Goal: Information Seeking & Learning: Learn about a topic

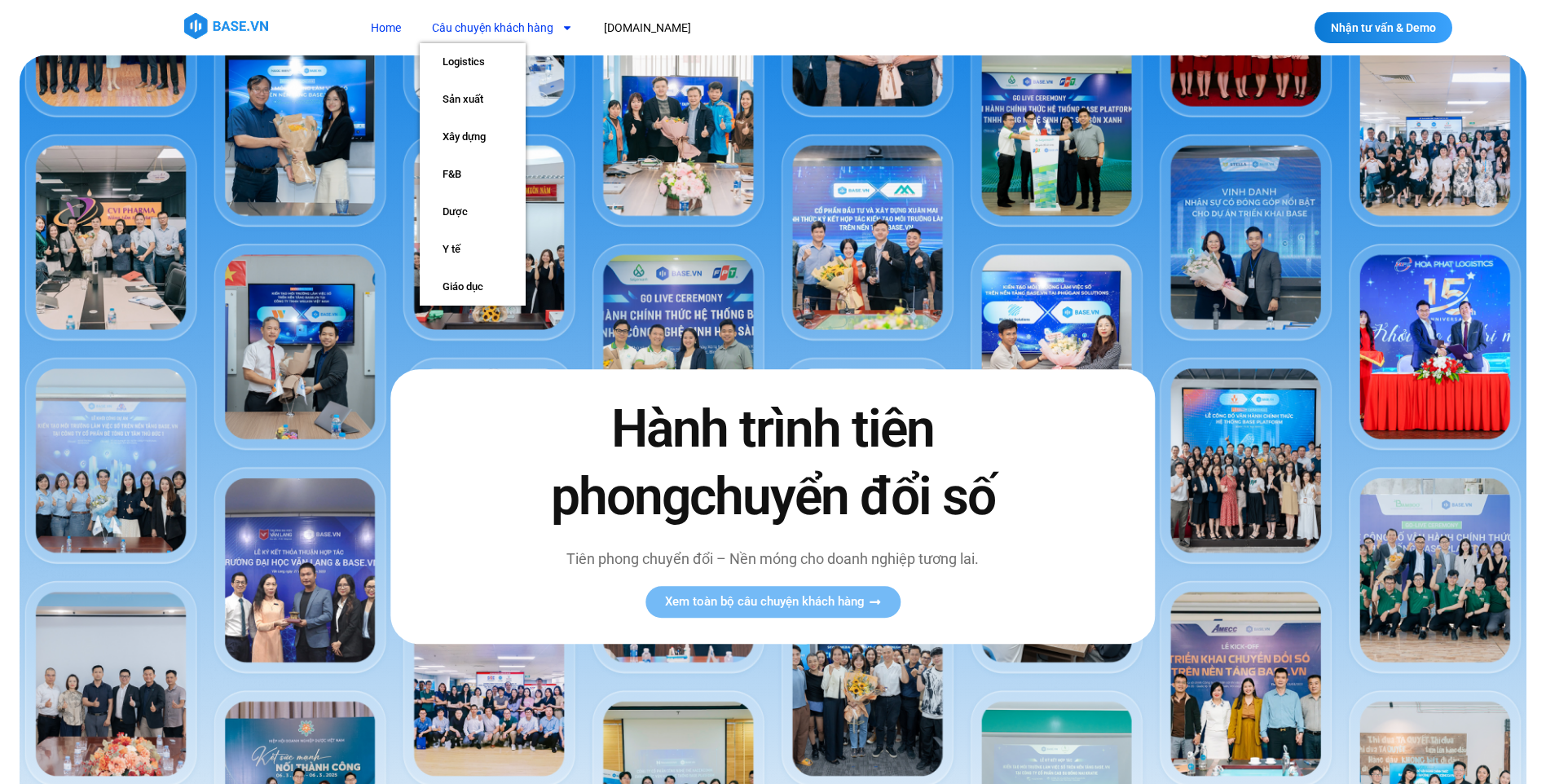
click at [474, 32] on link "Câu chuyện khách hàng" at bounding box center [502, 28] width 166 height 31
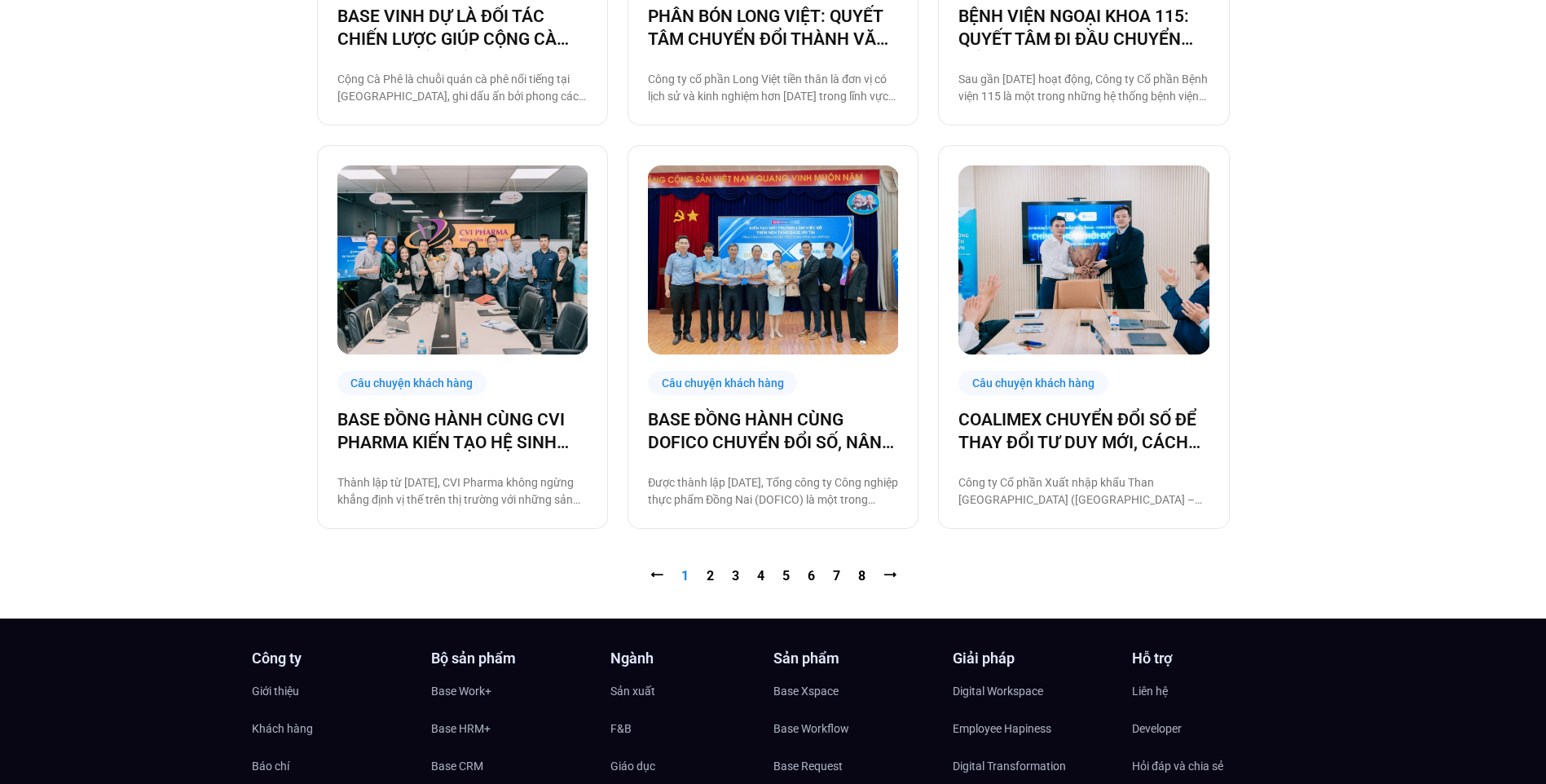
scroll to position [1955, 0]
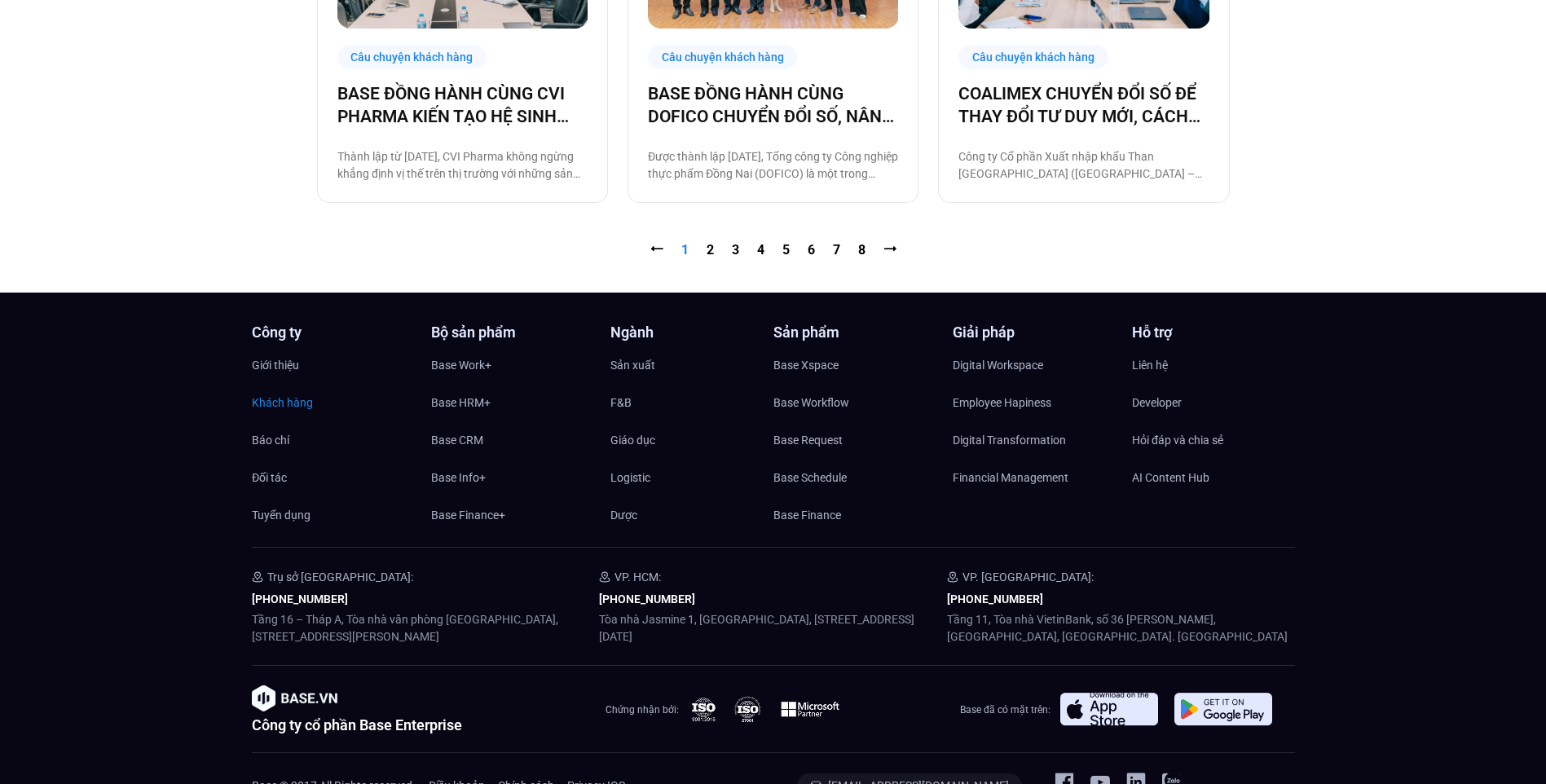
click at [260, 411] on span "Khách hàng" at bounding box center [283, 402] width 61 height 24
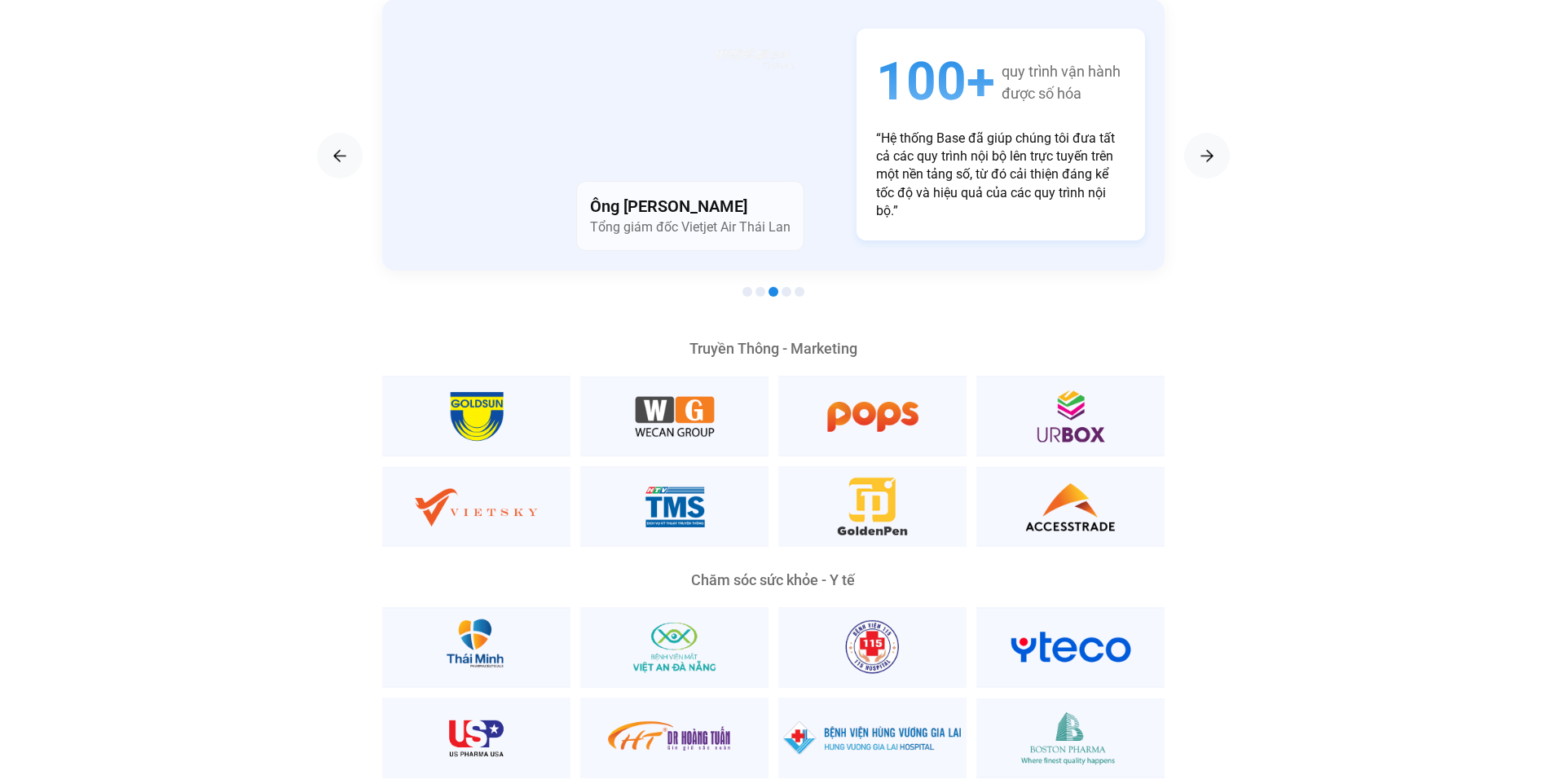
scroll to position [3259, 0]
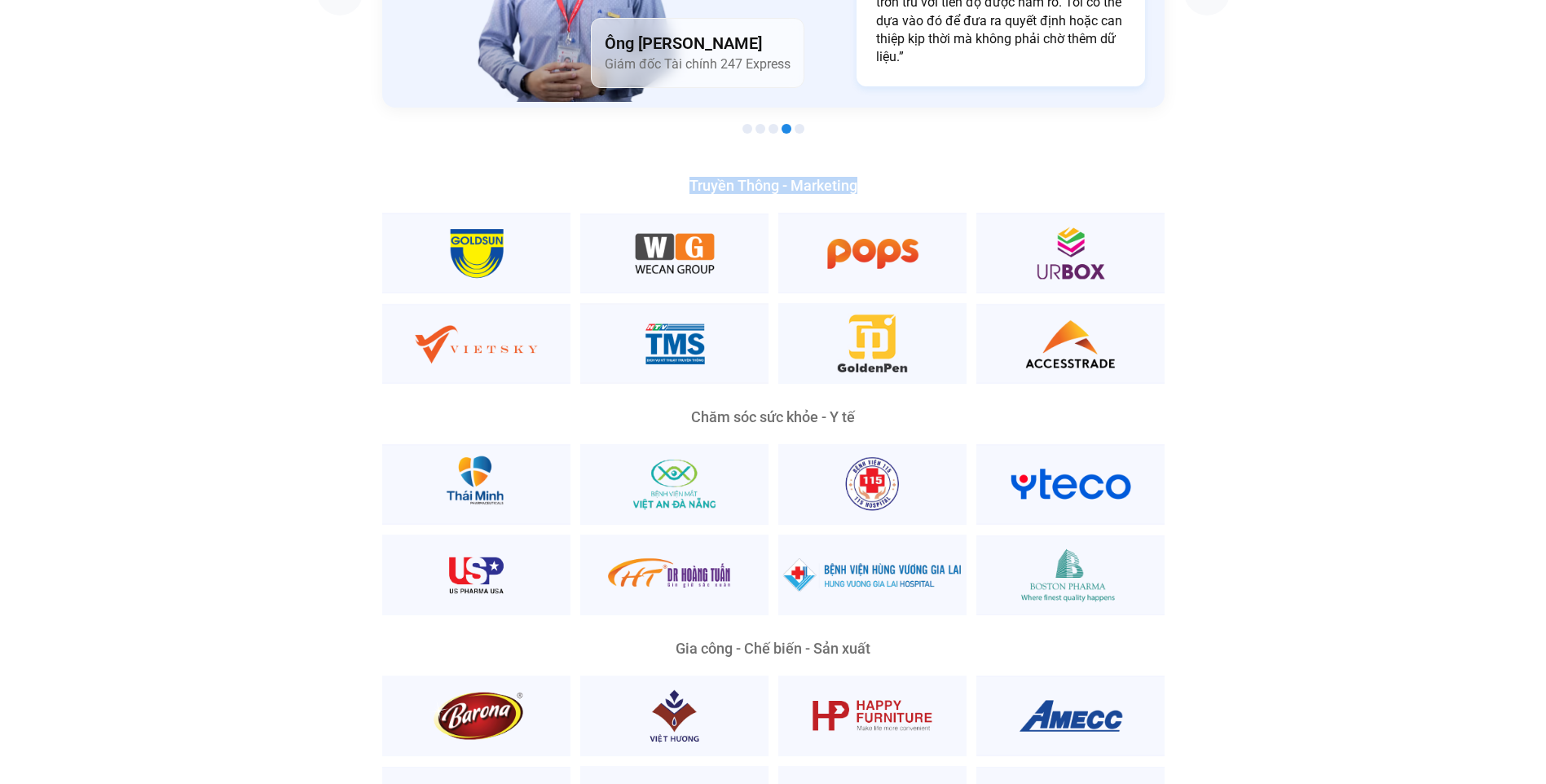
drag, startPoint x: 861, startPoint y: 158, endPoint x: 687, endPoint y: 156, distance: 174.0
click at [687, 179] on div "Truyền Thông - Marketing" at bounding box center [773, 186] width 782 height 15
copy div "Truyền Thông - Marketing"
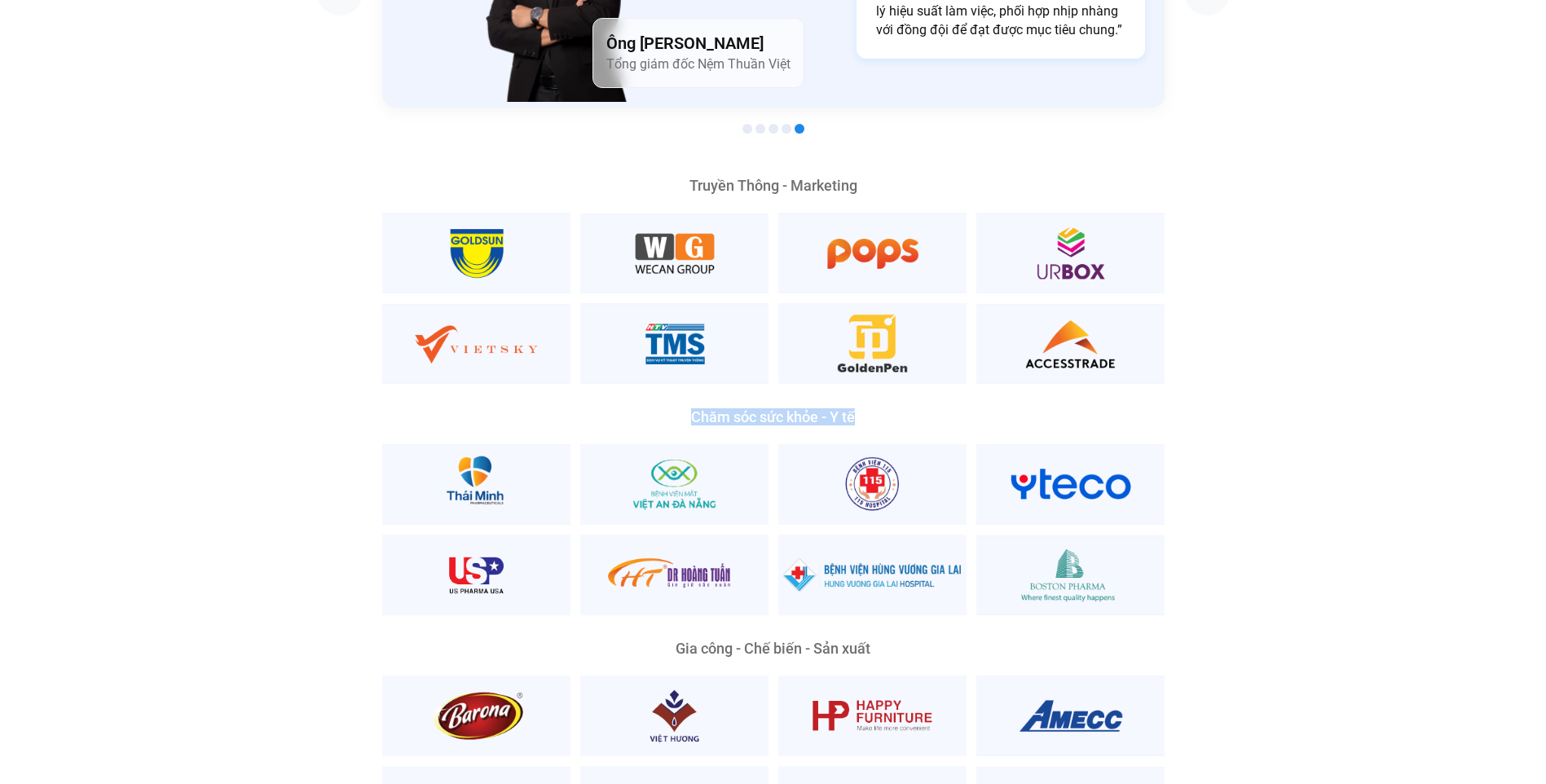
drag, startPoint x: 872, startPoint y: 388, endPoint x: 691, endPoint y: 395, distance: 181.1
click at [691, 410] on div "Chăm sóc sức khỏe - Y tế" at bounding box center [773, 417] width 782 height 15
copy div "Chăm sóc sức khỏe - Y tế"
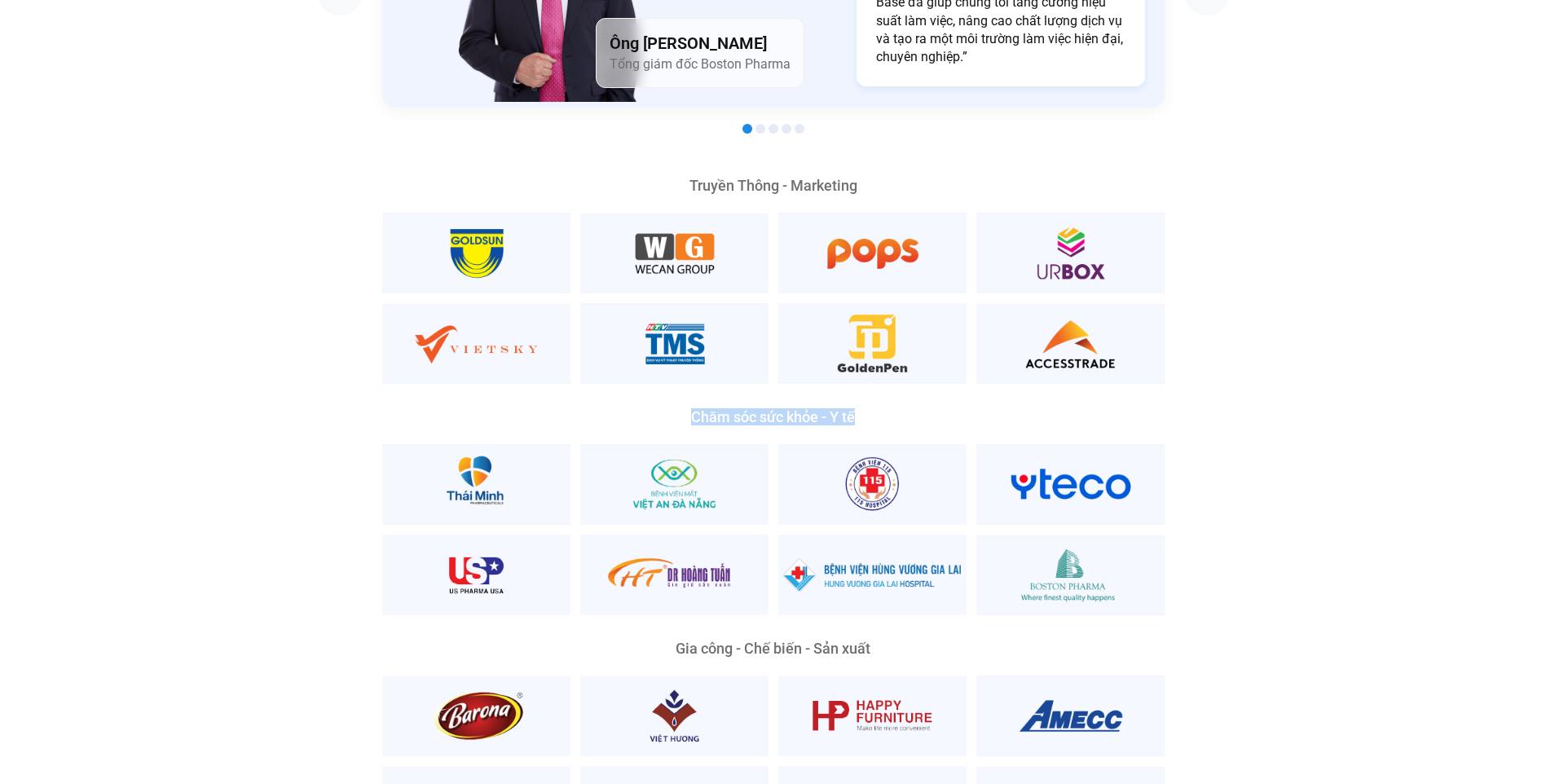
scroll to position [3341, 0]
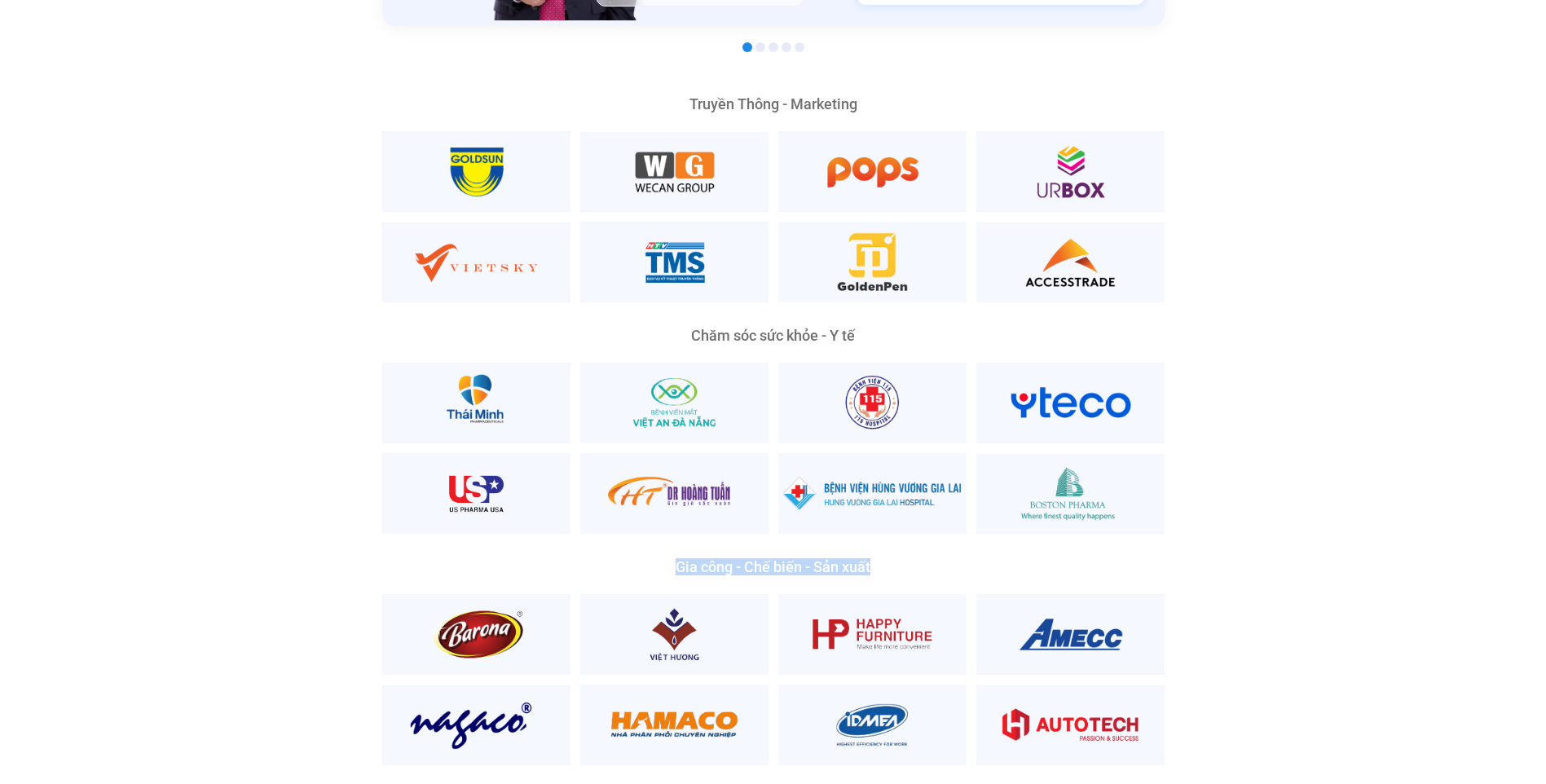
drag, startPoint x: 883, startPoint y: 533, endPoint x: 675, endPoint y: 541, distance: 208.2
click at [675, 560] on div "Gia công - Chế biến - Sản xuất" at bounding box center [773, 567] width 782 height 15
copy div "Gia công - Chế biến - Sản xuất"
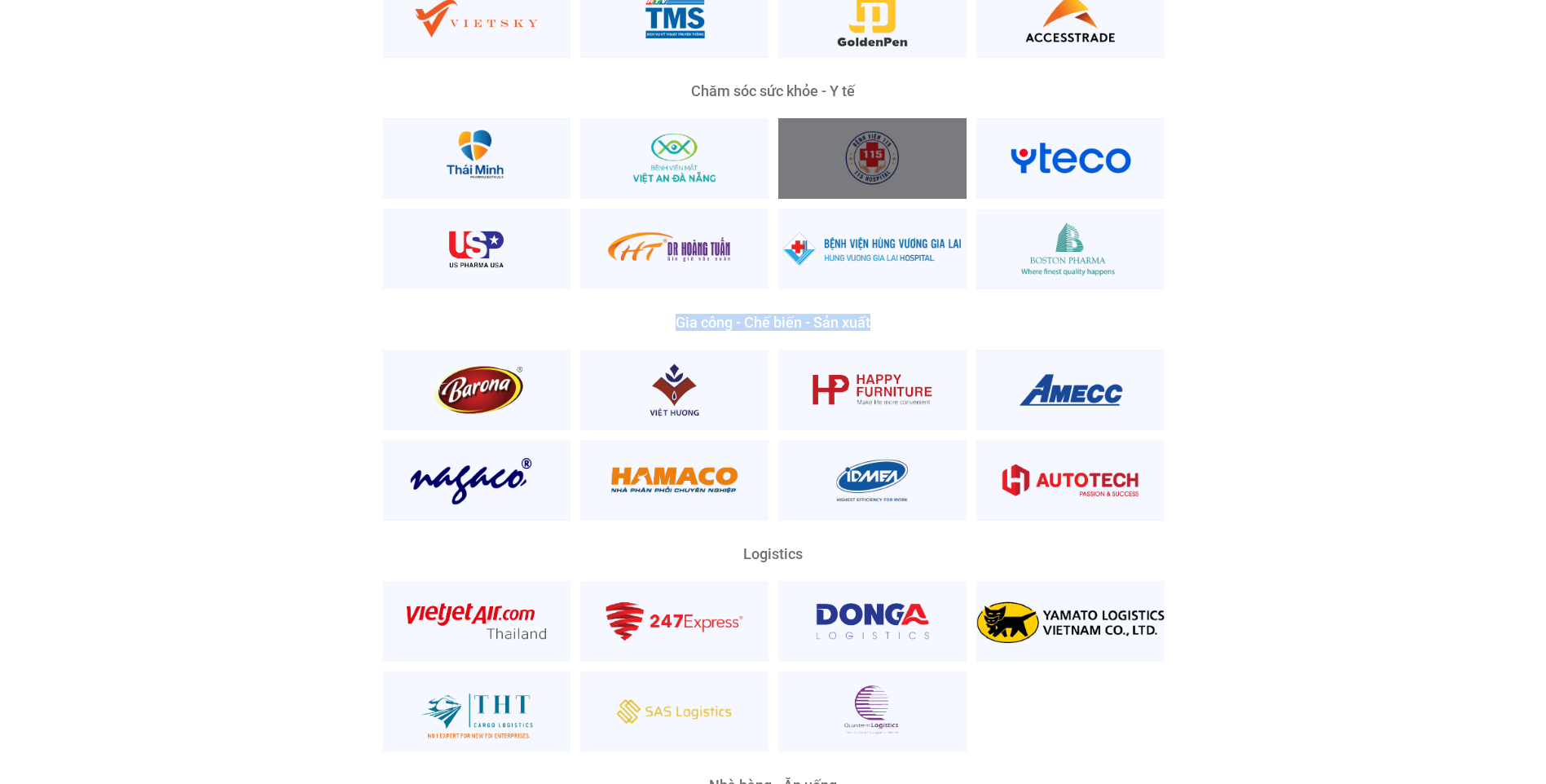
scroll to position [3667, 0]
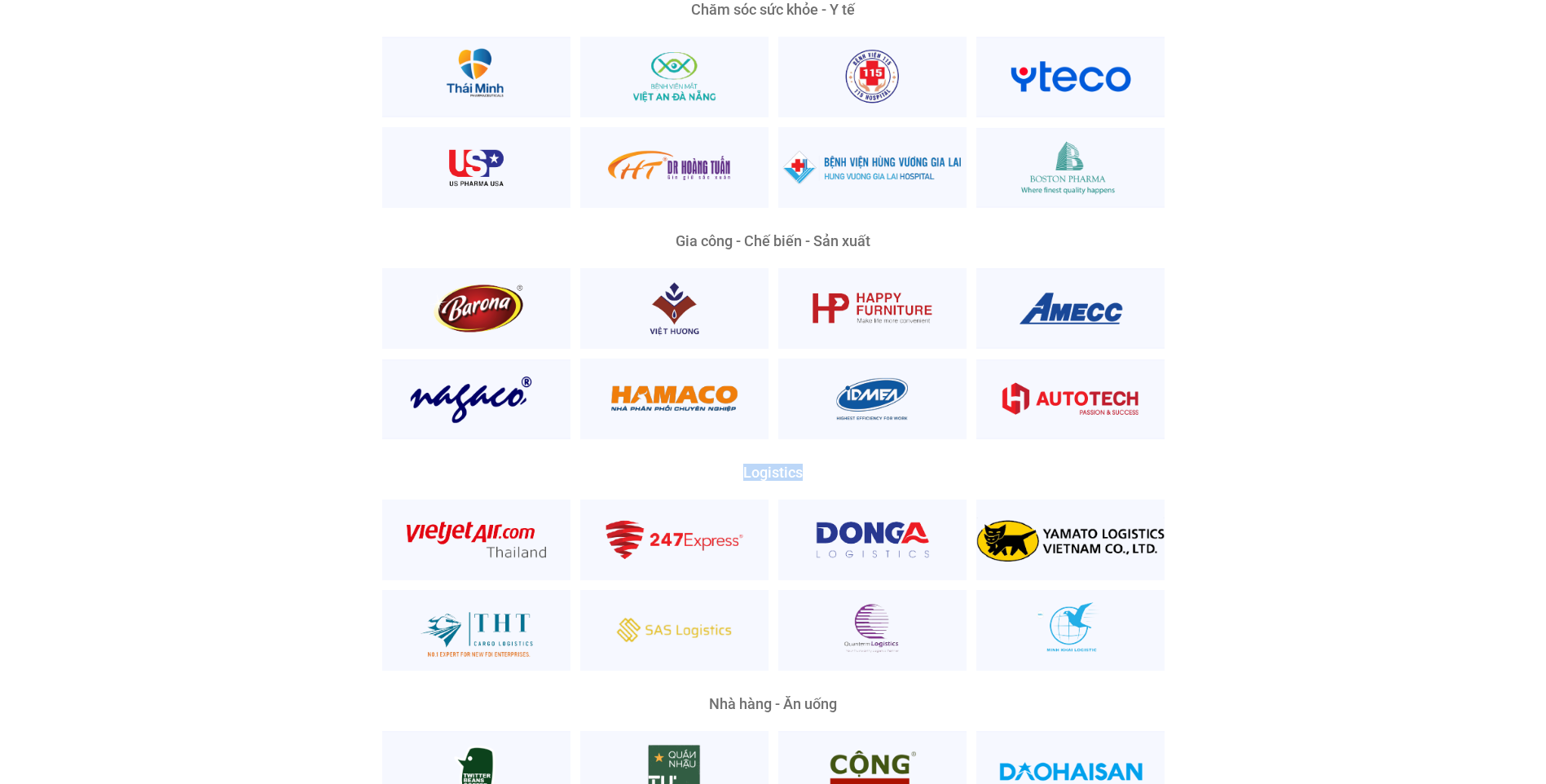
drag, startPoint x: 820, startPoint y: 447, endPoint x: 751, endPoint y: 439, distance: 69.5
click at [751, 465] on div "Logistics" at bounding box center [773, 473] width 782 height 15
copy div "ogistics"
click at [820, 465] on div "Logistics" at bounding box center [773, 473] width 782 height 15
drag, startPoint x: 828, startPoint y: 447, endPoint x: 740, endPoint y: 448, distance: 88.0
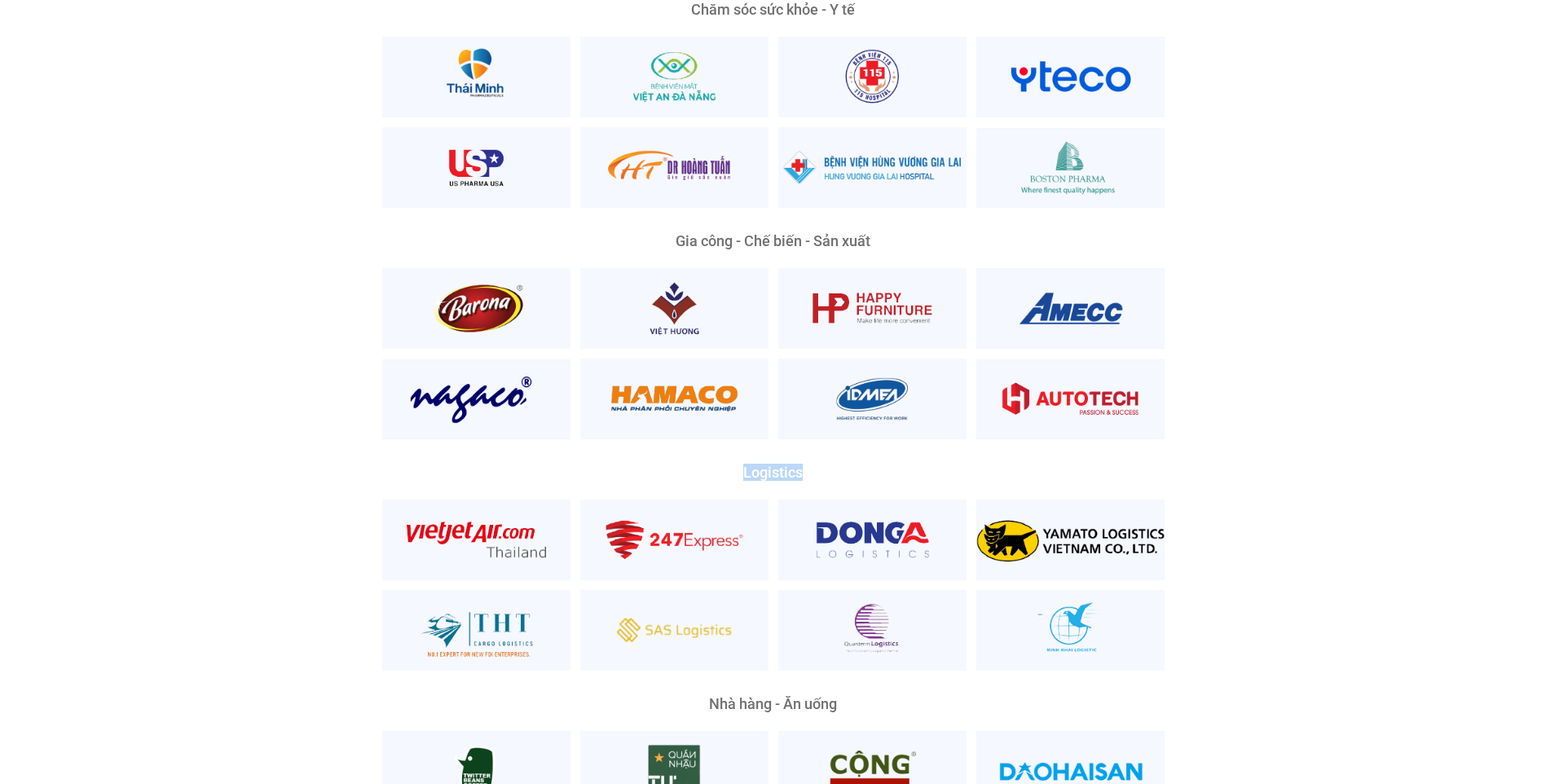
click at [740, 465] on div "Logistics" at bounding box center [773, 473] width 782 height 15
copy div "Logistics"
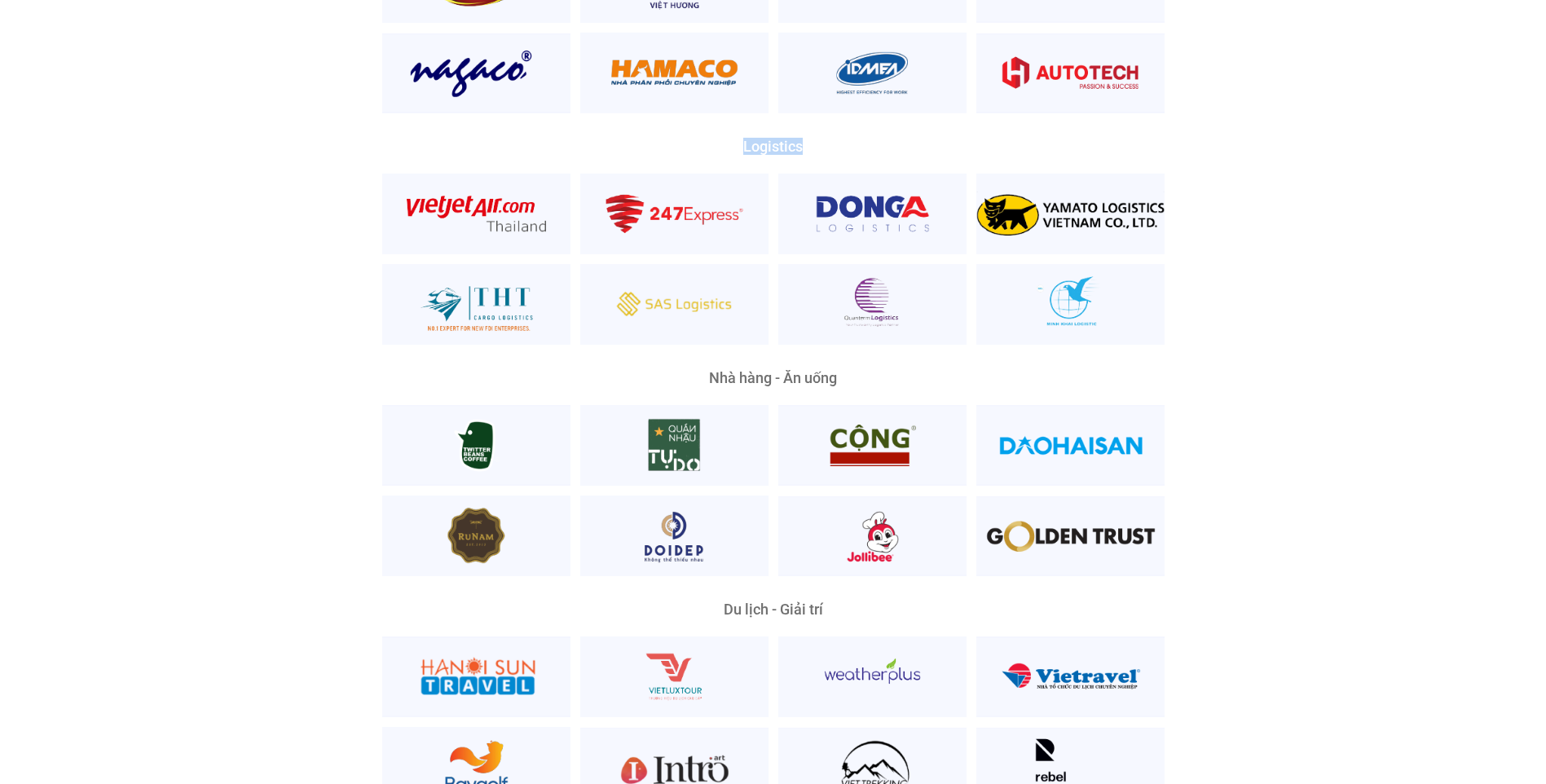
scroll to position [3830, 0]
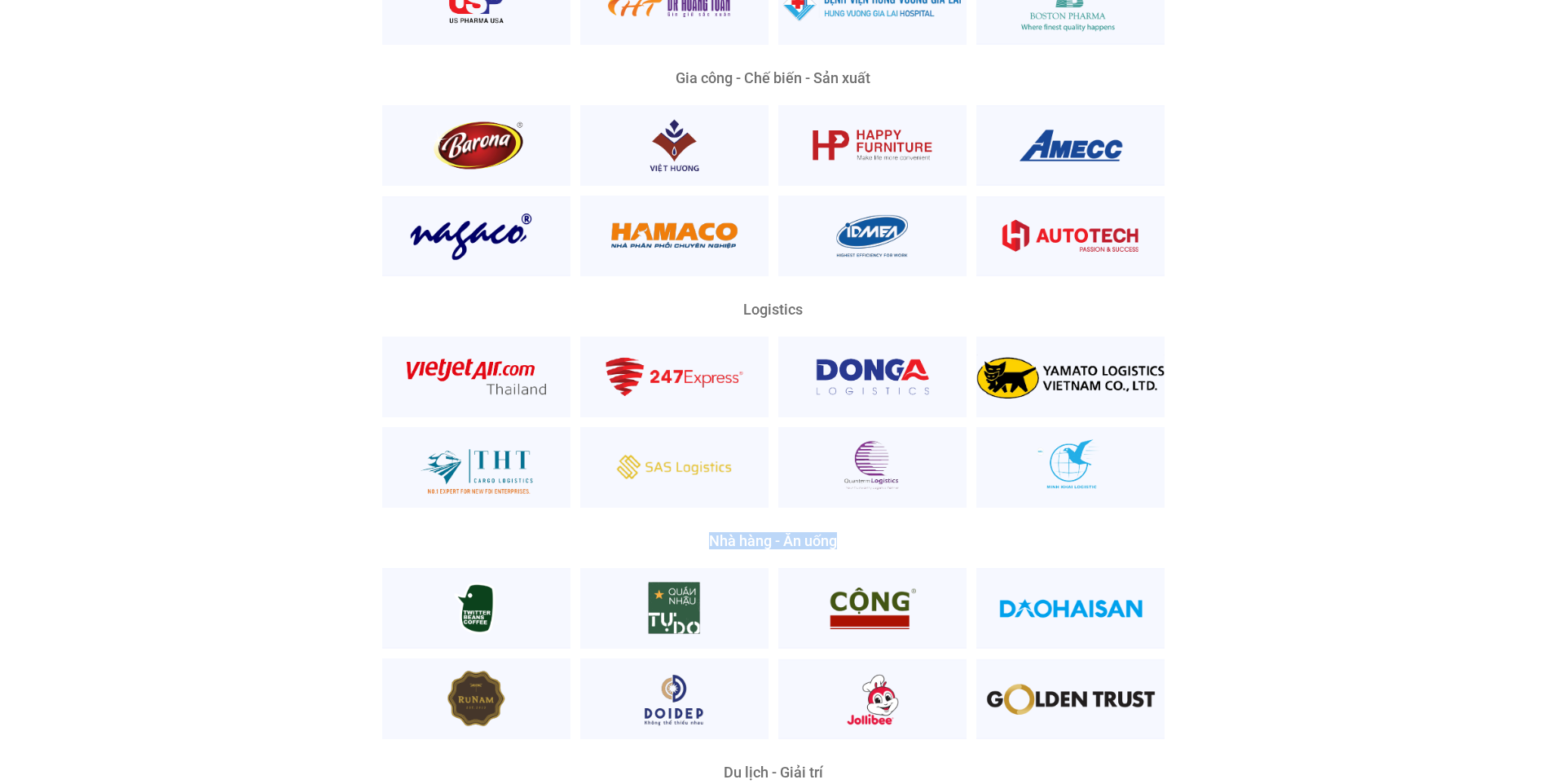
drag, startPoint x: 857, startPoint y: 503, endPoint x: 706, endPoint y: 518, distance: 151.7
click at [706, 518] on div "Nền Tảng Quản Trị Phổ Biến Nhất Phù Hợp Mọi Quy Mô Và Lĩnh Vực Ông Lương Đăng K…" at bounding box center [773, 113] width 913 height 1883
copy div "Nhà hàng - Ăn uống"
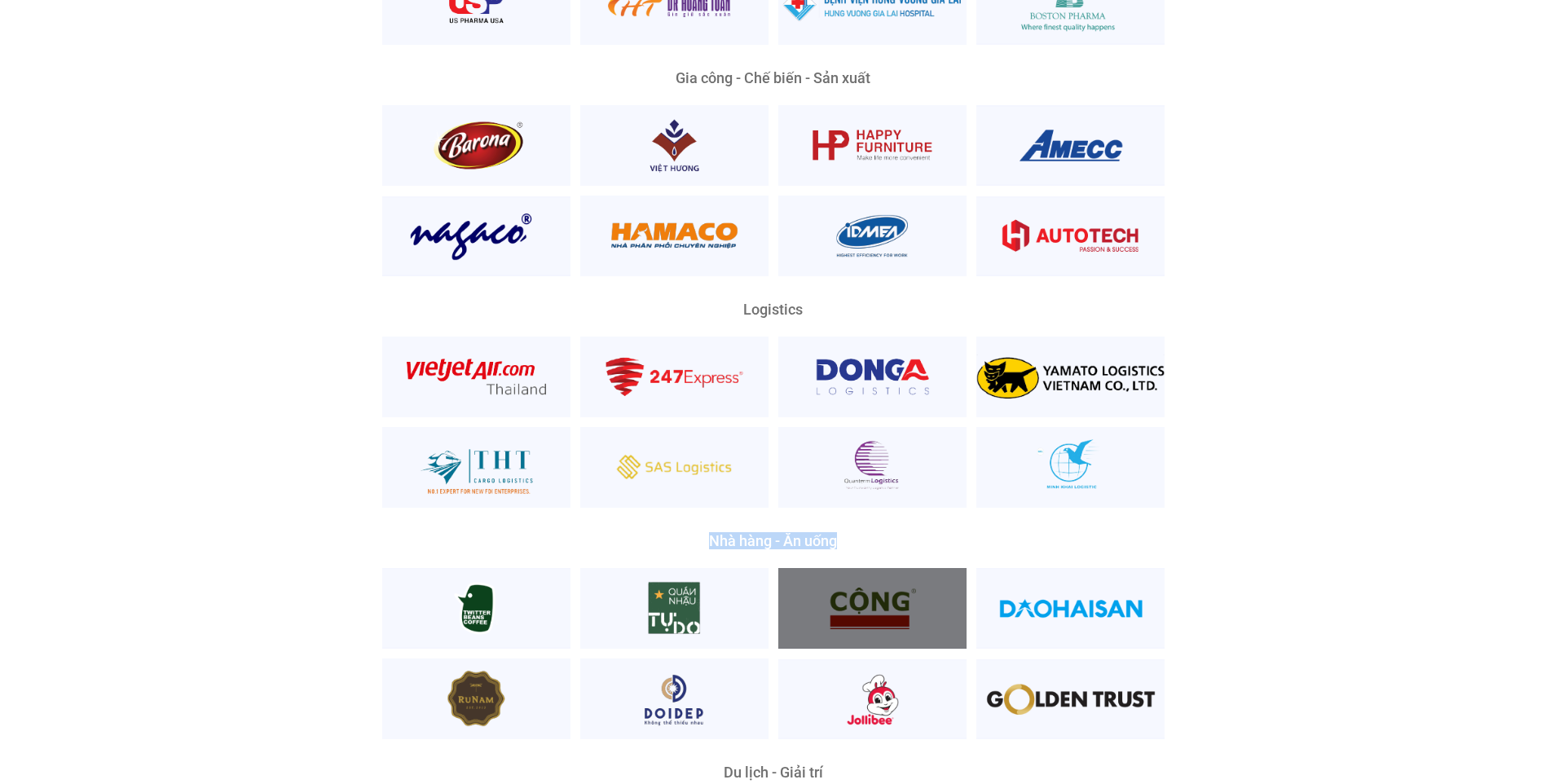
scroll to position [4156, 0]
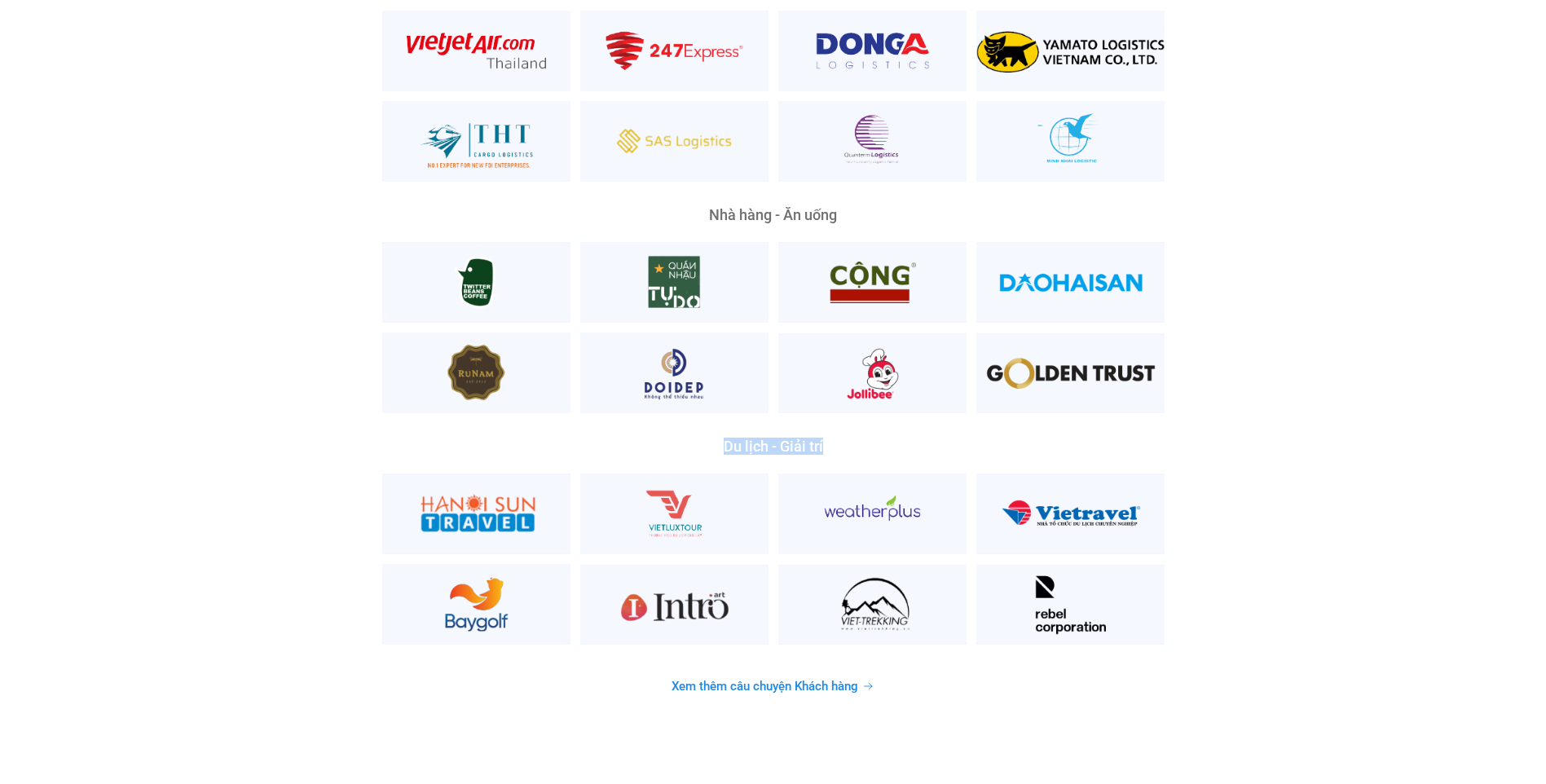
drag, startPoint x: 828, startPoint y: 425, endPoint x: 725, endPoint y: 422, distance: 103.0
click at [725, 439] on div "Du lịch - Giải trí" at bounding box center [773, 447] width 782 height 15
copy div "Du lịch - Giải trí"
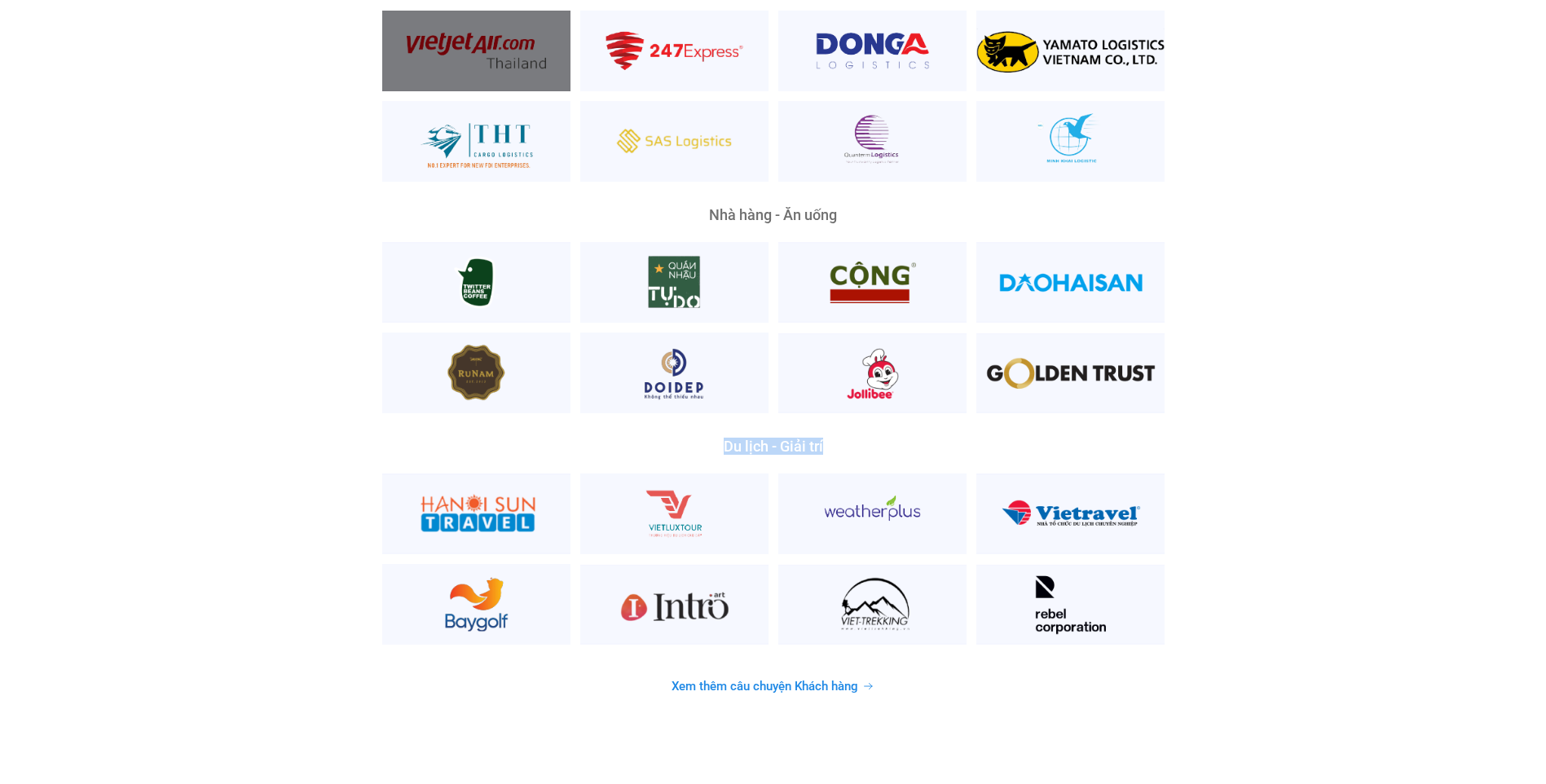
copy div "Du lịch - Giải trí"
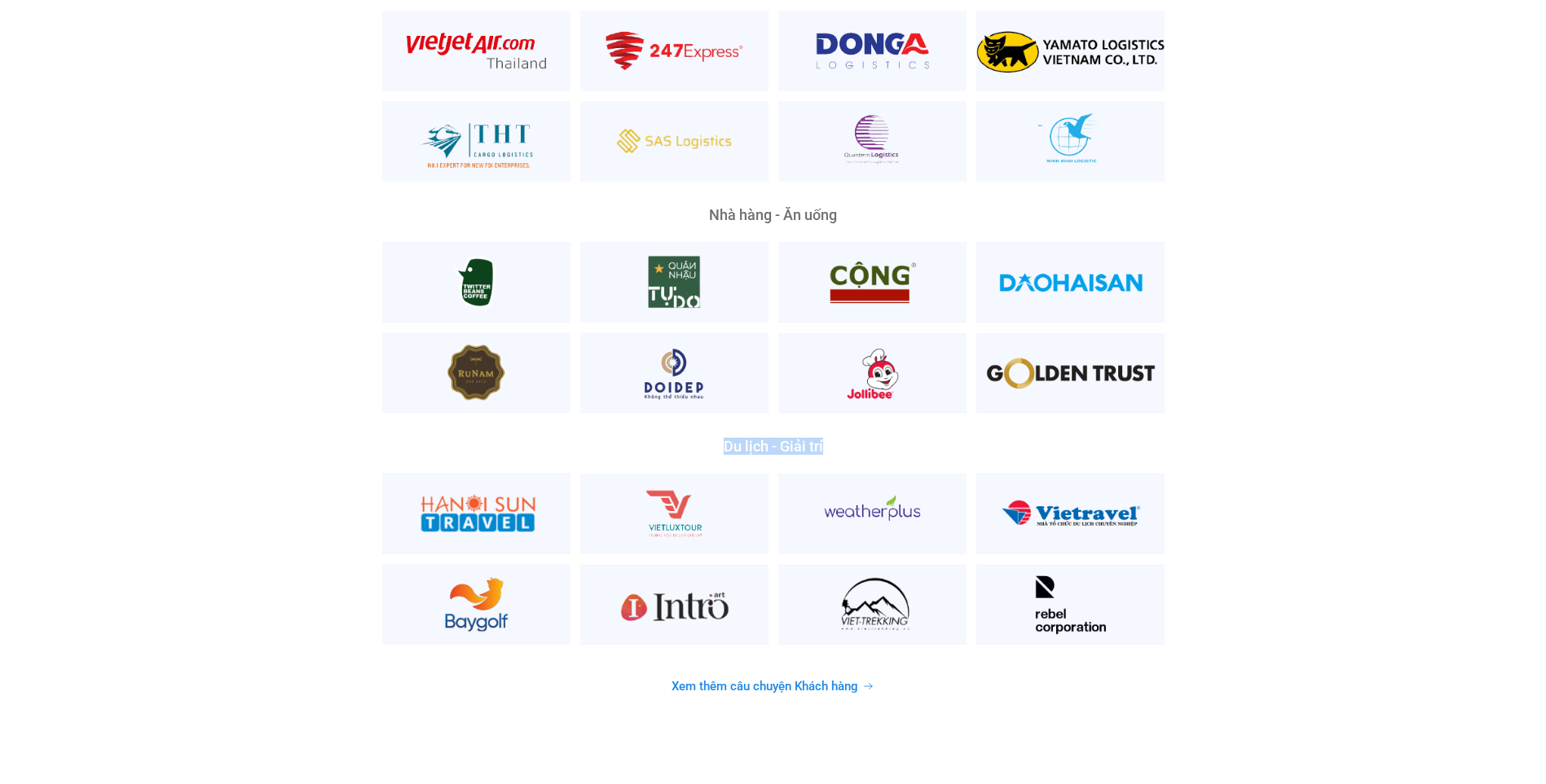
scroll to position [4401, 0]
